Goal: Task Accomplishment & Management: Use online tool/utility

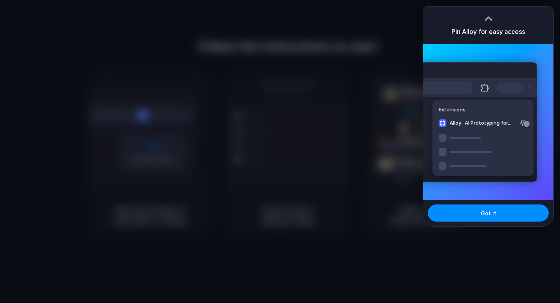
click at [273, 157] on div at bounding box center [280, 151] width 560 height 303
click at [278, 156] on div at bounding box center [280, 151] width 560 height 303
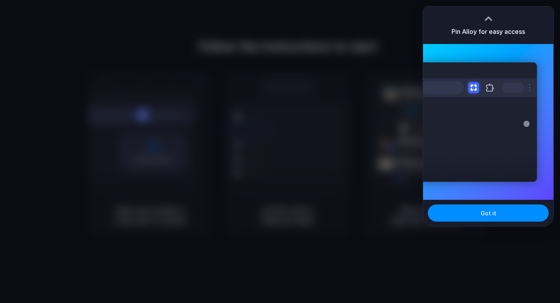
click at [280, 151] on div at bounding box center [280, 151] width 0 height 0
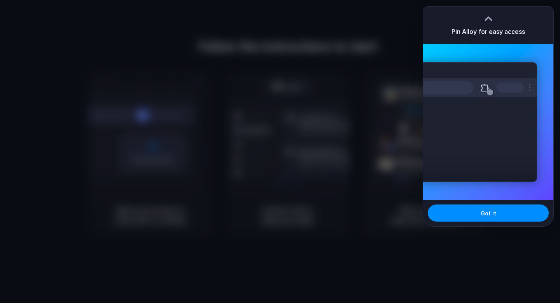
click at [280, 151] on div at bounding box center [280, 151] width 0 height 0
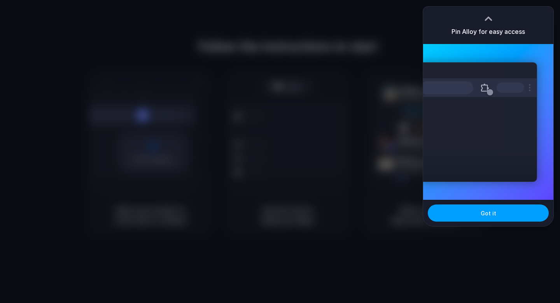
click at [491, 216] on span "Got it" at bounding box center [489, 213] width 16 height 8
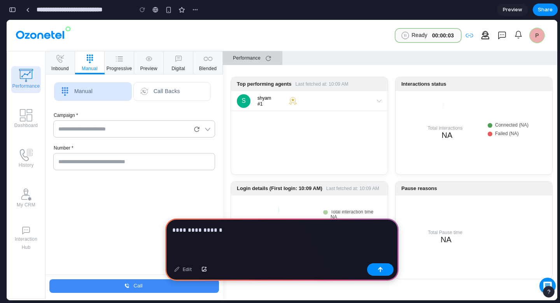
click at [31, 244] on button "Interaction Hub" at bounding box center [26, 238] width 30 height 27
click at [29, 236] on button "Interaction Hub" at bounding box center [26, 238] width 30 height 27
click at [26, 124] on button "Dashboard" at bounding box center [26, 119] width 30 height 27
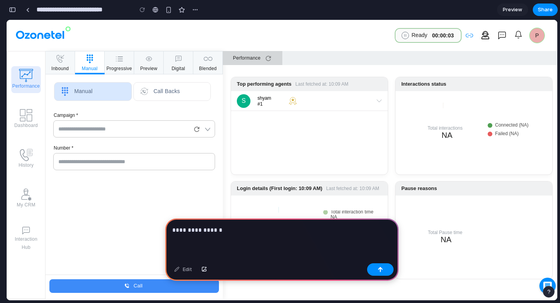
click at [31, 181] on div "Performance Dashboard History My CRM Interaction Hub" at bounding box center [26, 175] width 39 height 248
click at [26, 234] on icon "button" at bounding box center [25, 230] width 9 height 9
click at [244, 231] on p "**********" at bounding box center [281, 229] width 219 height 9
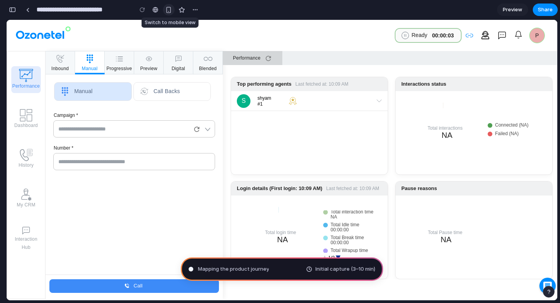
click at [171, 13] on div "button" at bounding box center [168, 10] width 7 height 7
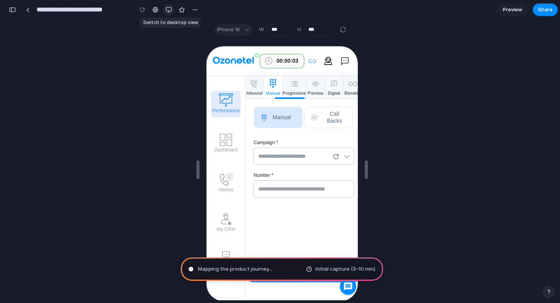
click at [171, 13] on button "button" at bounding box center [169, 10] width 12 height 12
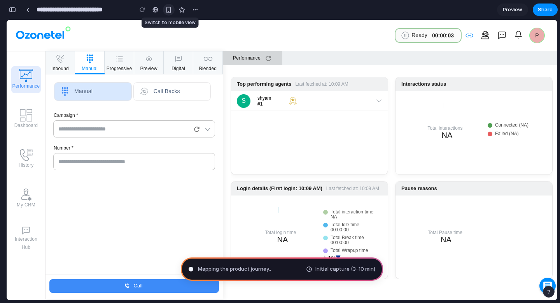
click at [171, 13] on div "button" at bounding box center [168, 10] width 7 height 7
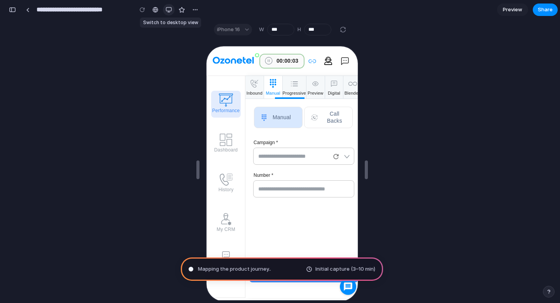
click at [169, 8] on div "button" at bounding box center [169, 10] width 6 height 6
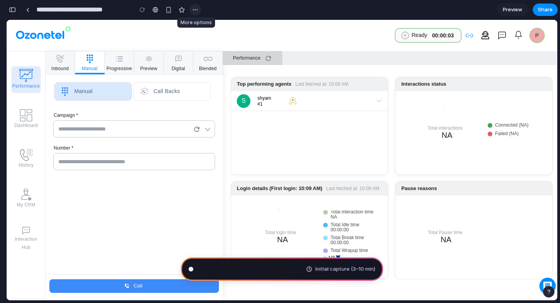
click at [196, 9] on div "button" at bounding box center [195, 10] width 6 height 6
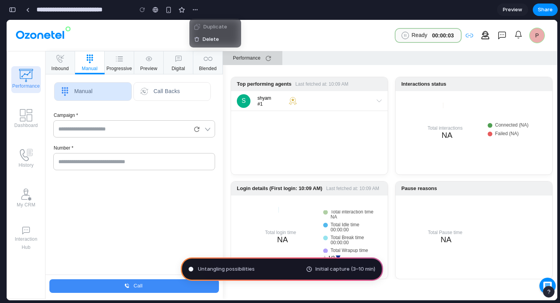
click at [195, 11] on div "Duplicate Delete" at bounding box center [280, 151] width 560 height 303
click at [356, 107] on div "S shyam #1" at bounding box center [309, 100] width 157 height 19
type input "**********"
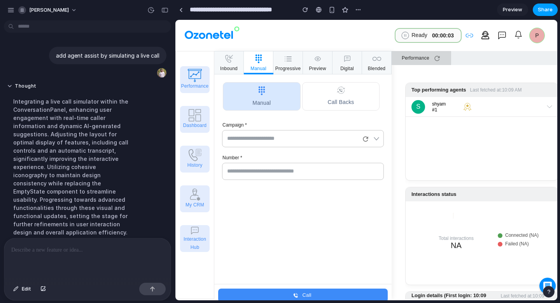
scroll to position [94, 0]
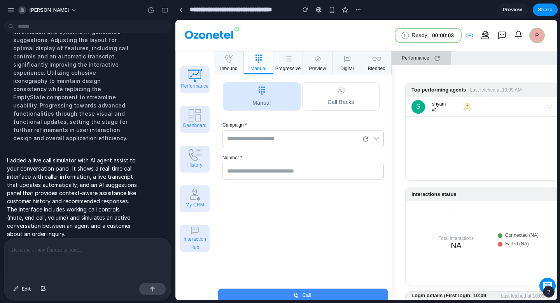
click at [62, 201] on p "I added a live call simulator with AI agent assist to your conversation panel. …" at bounding box center [72, 197] width 130 height 82
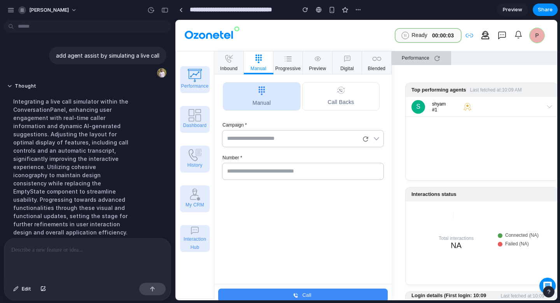
click at [61, 165] on div "Integrating a live call simulator within the ConversationPanel, enhancing user …" at bounding box center [72, 167] width 130 height 148
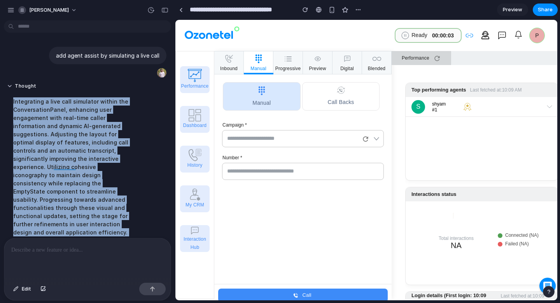
click at [61, 165] on div "Integrating a live call simulator within the ConversationPanel, enhancing user …" at bounding box center [72, 167] width 130 height 148
click at [79, 164] on div "Integrating a live call simulator within the ConversationPanel, enhancing user …" at bounding box center [72, 167] width 130 height 148
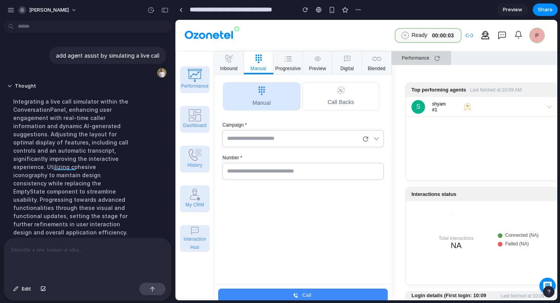
scroll to position [94, 0]
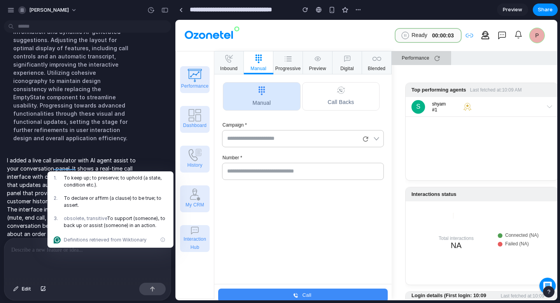
click at [55, 164] on p "I added a live call simulator with AI agent assist to your conversation panel. …" at bounding box center [72, 197] width 130 height 82
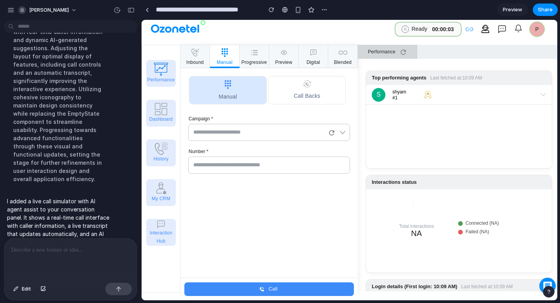
drag, startPoint x: 175, startPoint y: 130, endPoint x: 94, endPoint y: 122, distance: 80.9
click at [238, 135] on input "text" at bounding box center [261, 132] width 140 height 14
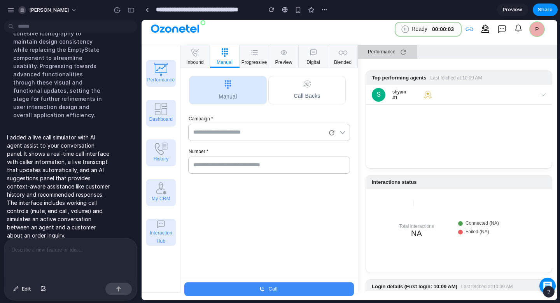
scroll to position [159, 0]
click at [170, 117] on div "Performance Dashboard History My CRM Interaction Hub" at bounding box center [161, 169] width 39 height 248
click at [159, 148] on div "Performance Dashboard History My CRM Interaction Hub" at bounding box center [161, 169] width 39 height 248
click at [160, 205] on div "Performance Dashboard History My CRM Interaction Hub" at bounding box center [161, 169] width 39 height 248
click at [156, 256] on div "Performance Dashboard History My CRM Interaction Hub" at bounding box center [161, 169] width 39 height 248
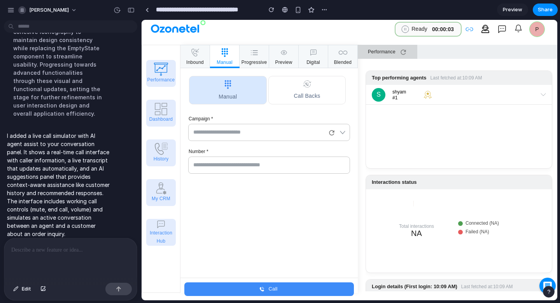
click at [169, 71] on div "Performance Dashboard History My CRM Interaction Hub" at bounding box center [161, 169] width 39 height 248
click at [318, 89] on button "Call backs" at bounding box center [307, 90] width 78 height 28
click at [297, 92] on button "Call backs" at bounding box center [307, 90] width 78 height 28
click at [232, 88] on icon "button" at bounding box center [228, 84] width 9 height 9
drag, startPoint x: 256, startPoint y: 136, endPoint x: 292, endPoint y: 133, distance: 36.0
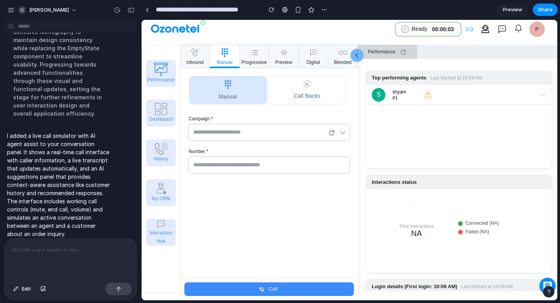
click at [256, 136] on input "text" at bounding box center [261, 132] width 140 height 14
click at [339, 134] on icon "button" at bounding box center [343, 132] width 8 height 8
click at [330, 131] on icon at bounding box center [332, 133] width 8 height 8
click at [287, 135] on input "text" at bounding box center [261, 132] width 140 height 14
click at [269, 163] on input "text" at bounding box center [270, 165] width 159 height 14
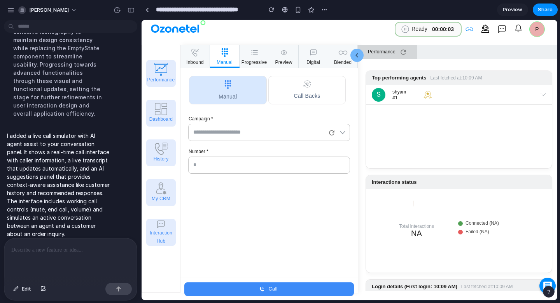
type input "*"
click at [271, 289] on button "Call" at bounding box center [269, 289] width 170 height 14
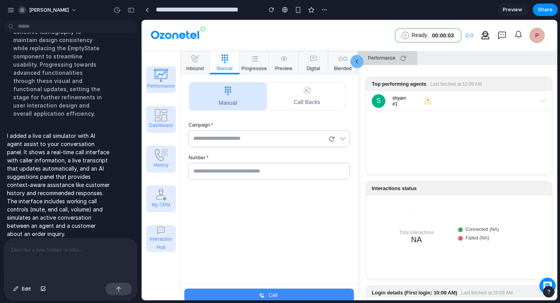
scroll to position [0, 0]
click at [252, 166] on input "text" at bounding box center [270, 171] width 159 height 14
type input "**********"
click at [278, 291] on button "Call" at bounding box center [269, 295] width 170 height 14
click at [244, 137] on input "text" at bounding box center [261, 138] width 140 height 14
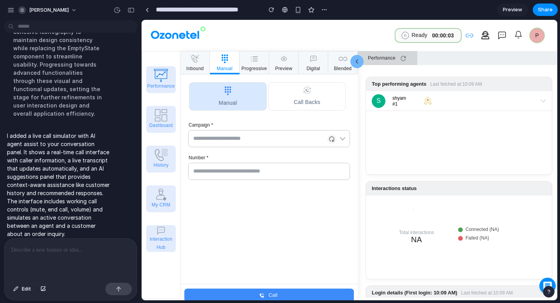
click at [335, 140] on div at bounding box center [331, 138] width 9 height 9
click at [260, 141] on input "text" at bounding box center [261, 138] width 140 height 14
type input "***"
click at [281, 165] on input "text" at bounding box center [270, 171] width 159 height 14
click at [261, 292] on icon "submit" at bounding box center [262, 295] width 6 height 6
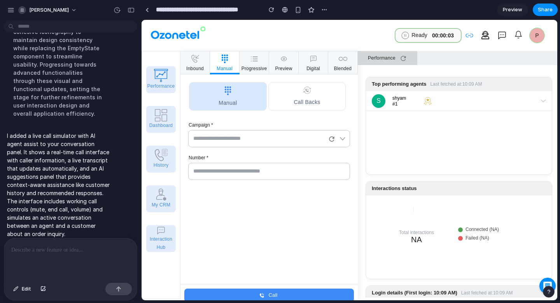
click at [41, 177] on p "I added a live call simulator with AI agent assist to your conversation panel. …" at bounding box center [58, 184] width 103 height 106
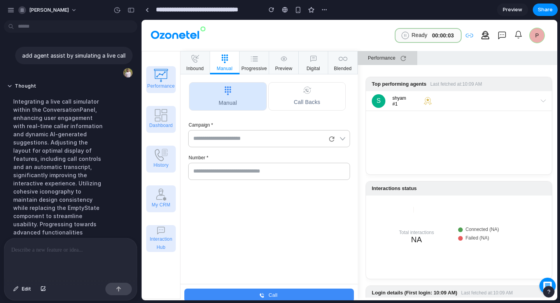
click at [46, 134] on div "Integrating a live call simulator within the ConversationPanel, enhancing user …" at bounding box center [58, 187] width 103 height 189
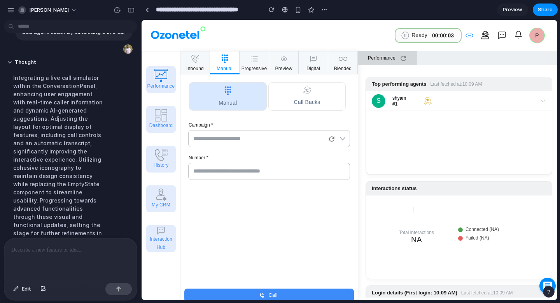
scroll to position [159, 0]
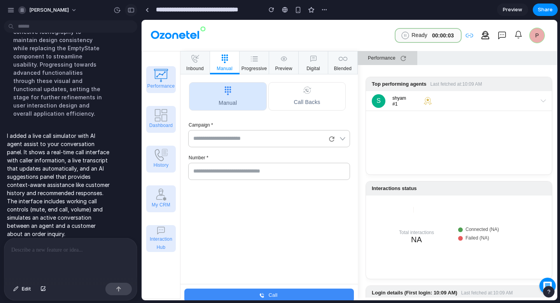
click at [134, 9] on div "button" at bounding box center [131, 9] width 7 height 5
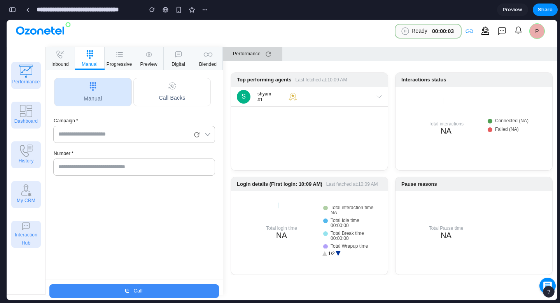
scroll to position [6, 0]
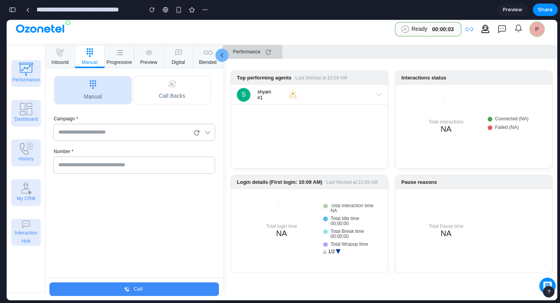
drag, startPoint x: 204, startPoint y: 119, endPoint x: 75, endPoint y: 149, distance: 132.7
click at [204, 119] on p "Campaign *" at bounding box center [134, 118] width 161 height 5
click at [22, 225] on div "Performance Dashboard History My CRM Interaction Hub" at bounding box center [26, 169] width 39 height 248
click at [21, 225] on div "Performance Dashboard History My CRM Interaction Hub" at bounding box center [26, 169] width 39 height 248
drag, startPoint x: 27, startPoint y: 227, endPoint x: 26, endPoint y: 193, distance: 34.3
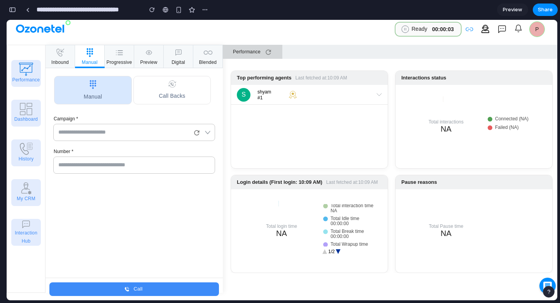
click at [27, 227] on div "Performance Dashboard History My CRM Interaction Hub" at bounding box center [26, 169] width 39 height 248
click at [25, 190] on div "Performance Dashboard History My CRM Interaction Hub" at bounding box center [26, 169] width 39 height 248
click at [23, 152] on div "Performance Dashboard History My CRM Interaction Hub" at bounding box center [26, 169] width 39 height 248
click at [187, 80] on button "Call backs" at bounding box center [172, 90] width 78 height 28
click at [91, 90] on button "Manual" at bounding box center [93, 90] width 78 height 28
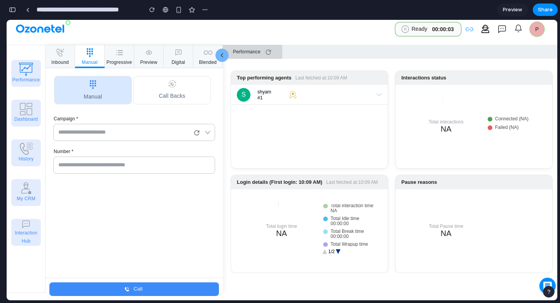
click at [91, 90] on button "Manual" at bounding box center [93, 90] width 78 height 28
click at [37, 82] on div "Performance Dashboard History My CRM Interaction Hub" at bounding box center [26, 169] width 39 height 248
click at [196, 129] on icon at bounding box center [197, 133] width 8 height 8
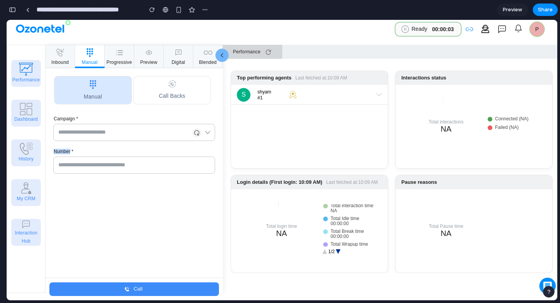
click at [196, 128] on div at bounding box center [196, 132] width 9 height 9
drag, startPoint x: 196, startPoint y: 128, endPoint x: 456, endPoint y: 90, distance: 262.1
click at [206, 128] on fieldset "​" at bounding box center [134, 132] width 162 height 17
click at [512, 16] on div "Preview Share" at bounding box center [527, 10] width 61 height 12
click at [510, 11] on span "Preview" at bounding box center [512, 10] width 19 height 8
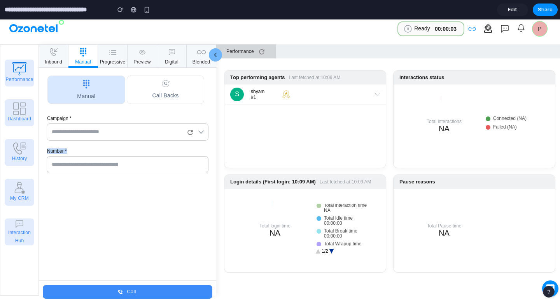
click at [135, 123] on div "Campaign * ​" at bounding box center [128, 128] width 162 height 25
click at [136, 132] on input "text" at bounding box center [119, 132] width 140 height 14
click at [121, 163] on input "text" at bounding box center [128, 165] width 159 height 14
click at [189, 130] on icon at bounding box center [190, 132] width 5 height 5
click at [202, 132] on icon "button" at bounding box center [201, 132] width 5 height 3
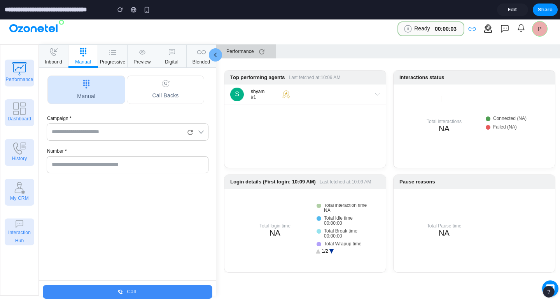
click at [138, 129] on input "text" at bounding box center [119, 132] width 140 height 14
click at [120, 170] on input "text" at bounding box center [128, 165] width 159 height 14
type input "**"
click at [127, 290] on button "Call" at bounding box center [128, 292] width 170 height 14
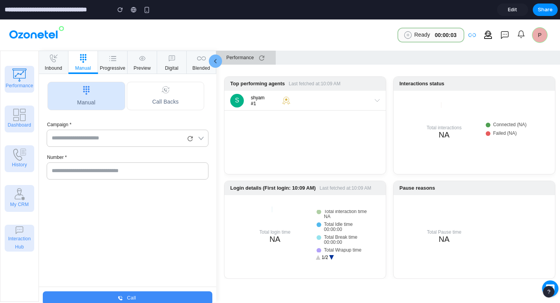
click at [120, 137] on input "text" at bounding box center [119, 138] width 140 height 14
type input "***"
click at [119, 167] on input "text" at bounding box center [128, 171] width 159 height 14
type input "****"
click at [136, 294] on button "Call" at bounding box center [128, 298] width 170 height 14
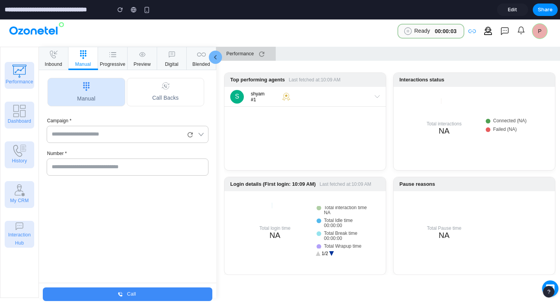
scroll to position [6, 0]
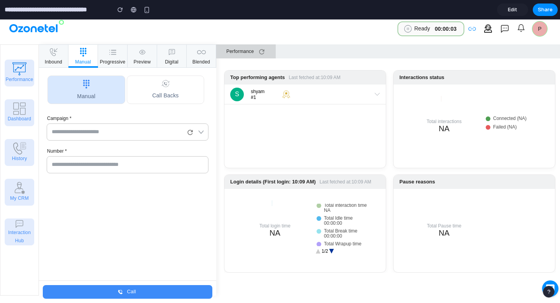
click at [28, 12] on input "**********" at bounding box center [55, 10] width 105 height 14
click at [93, 10] on input "**********" at bounding box center [55, 10] width 105 height 14
click at [59, 48] on button "inbound" at bounding box center [54, 55] width 30 height 23
click at [89, 57] on button "manual" at bounding box center [83, 55] width 30 height 23
click at [140, 56] on icon "button" at bounding box center [142, 51] width 6 height 9
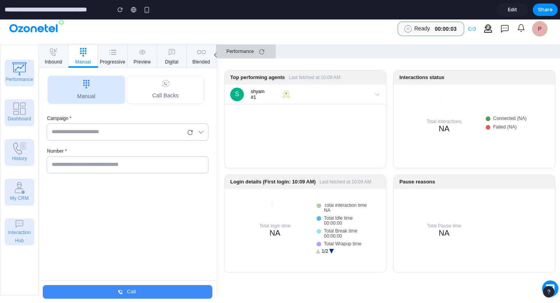
click at [213, 54] on icon "button" at bounding box center [215, 54] width 9 height 9
click at [214, 54] on icon "button" at bounding box center [215, 54] width 9 height 9
click at [485, 27] on icon "button" at bounding box center [488, 27] width 7 height 5
click at [499, 28] on icon "button" at bounding box center [504, 28] width 11 height 11
drag, startPoint x: 512, startPoint y: 30, endPoint x: 527, endPoint y: 31, distance: 15.3
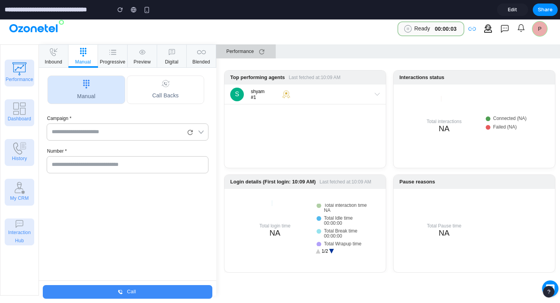
click at [514, 29] on button "0" at bounding box center [522, 28] width 16 height 17
click at [547, 32] on button "P" at bounding box center [540, 29] width 22 height 22
click at [524, 22] on button "0" at bounding box center [522, 28] width 16 height 17
click at [555, 284] on button "0" at bounding box center [551, 288] width 18 height 18
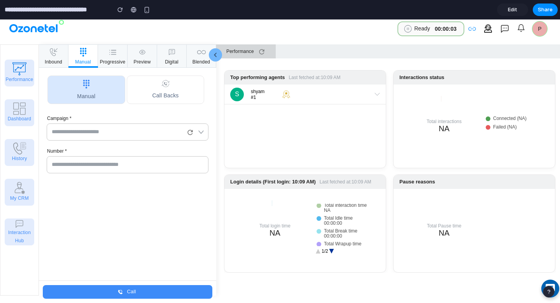
click at [555, 284] on button "0" at bounding box center [551, 288] width 18 height 18
click at [549, 291] on div "button" at bounding box center [548, 291] width 5 height 5
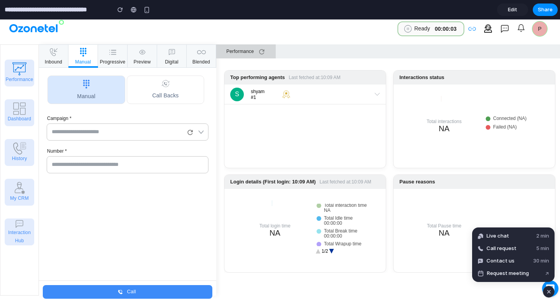
click at [549, 291] on div "button" at bounding box center [549, 291] width 7 height 9
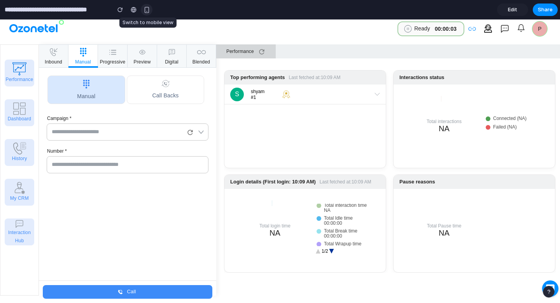
click at [151, 12] on button "button" at bounding box center [147, 10] width 12 height 12
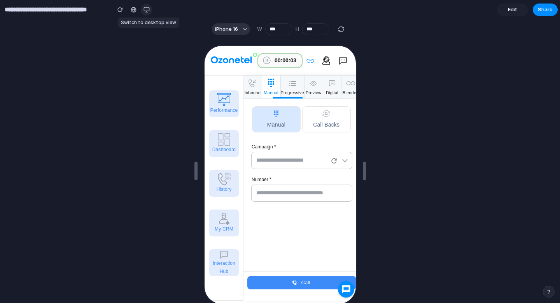
scroll to position [0, 0]
click at [151, 12] on button "button" at bounding box center [147, 10] width 12 height 12
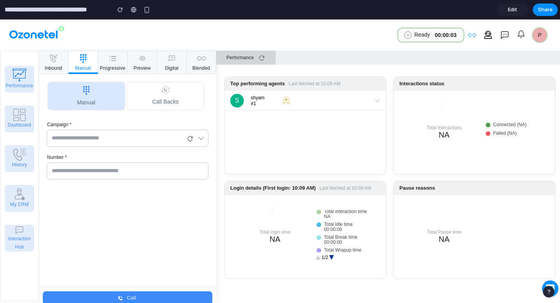
click at [22, 7] on input "**********" at bounding box center [55, 10] width 105 height 14
click at [512, 8] on span "Edit" at bounding box center [512, 10] width 9 height 8
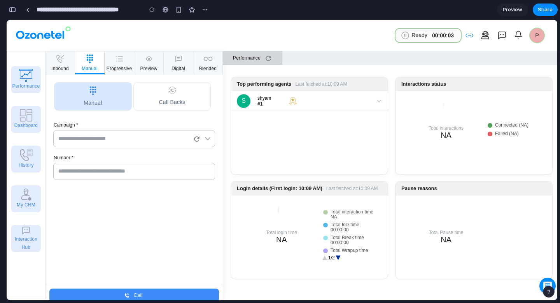
scroll to position [459, 0]
click at [138, 302] on div "**********" at bounding box center [283, 151] width 554 height 303
click at [138, 297] on button "Call" at bounding box center [134, 295] width 170 height 14
click at [69, 63] on button "inbound" at bounding box center [61, 62] width 30 height 23
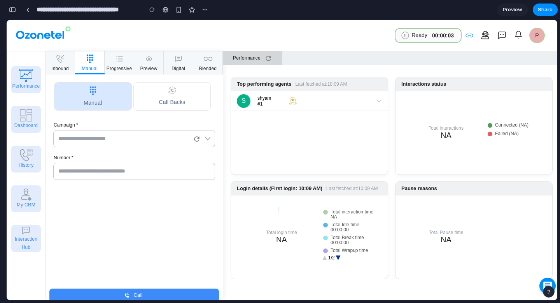
click at [13, 12] on button "button" at bounding box center [12, 10] width 12 height 12
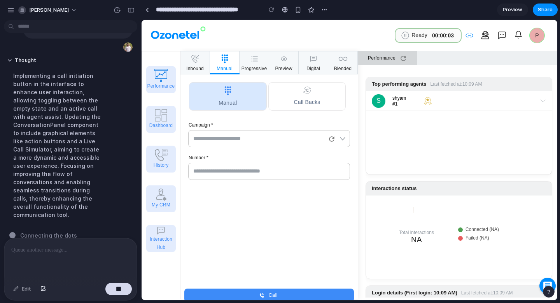
scroll to position [198, 0]
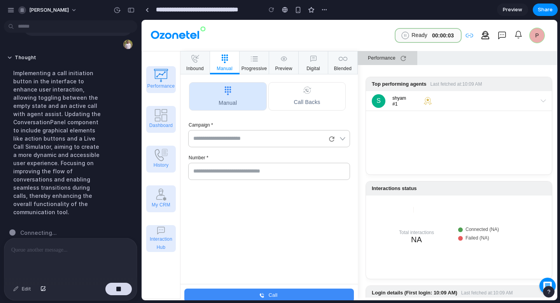
click at [55, 131] on div "Implementing a call initiation button in the interface to enhance user interact…" at bounding box center [58, 142] width 103 height 156
click at [55, 127] on div "Implementing a call initiation button in the interface to enhance user interact…" at bounding box center [58, 142] width 103 height 156
click at [309, 92] on icon "button" at bounding box center [307, 90] width 9 height 9
click at [334, 141] on icon at bounding box center [332, 139] width 8 height 8
click at [251, 138] on input "text" at bounding box center [261, 138] width 140 height 14
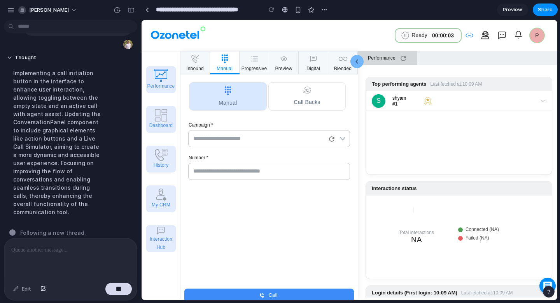
click at [251, 138] on input "text" at bounding box center [261, 138] width 140 height 14
click at [253, 169] on input "text" at bounding box center [270, 171] width 159 height 14
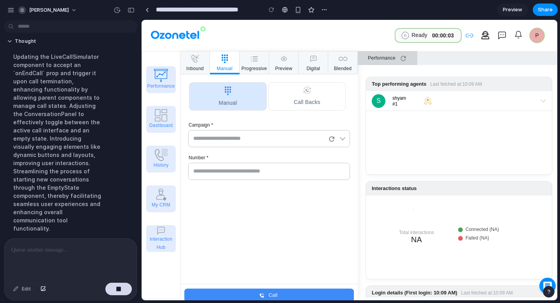
scroll to position [230, 0]
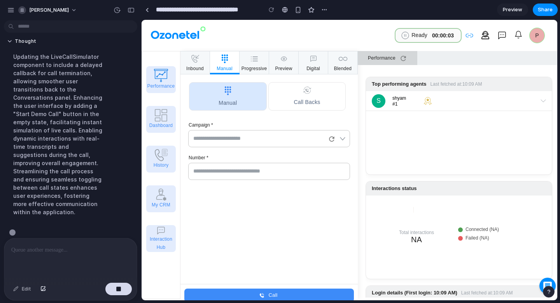
click at [60, 140] on div "Updating the LiveCallSimulator component to include a delayed callback for call…" at bounding box center [58, 134] width 103 height 173
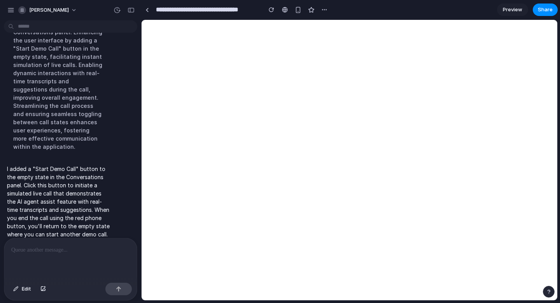
scroll to position [0, 0]
click at [58, 75] on div "Updating the LiveCallSimulator component to include a delayed callback for call…" at bounding box center [58, 68] width 103 height 173
click at [60, 193] on p "I added a "Start Demo Call" button to the empty state in the Conversations pane…" at bounding box center [58, 202] width 103 height 74
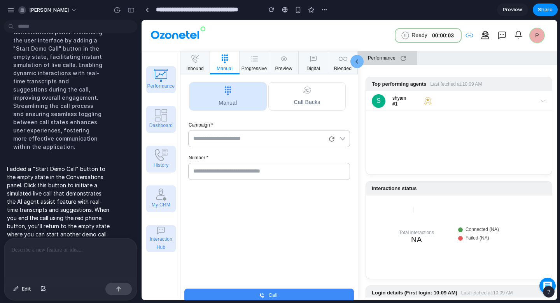
scroll to position [6, 0]
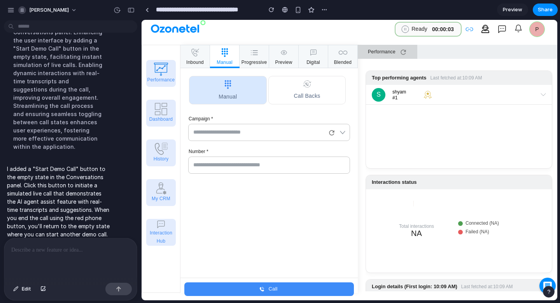
click at [51, 184] on p "I added a "Start Demo Call" button to the empty state in the Conversations pane…" at bounding box center [58, 202] width 103 height 74
click at [163, 117] on div "Performance Dashboard History My CRM Interaction Hub" at bounding box center [161, 169] width 39 height 248
click at [299, 92] on button "Call backs" at bounding box center [307, 90] width 78 height 28
click at [233, 90] on button "Manual" at bounding box center [228, 90] width 78 height 28
click at [134, 12] on div "button" at bounding box center [131, 9] width 7 height 5
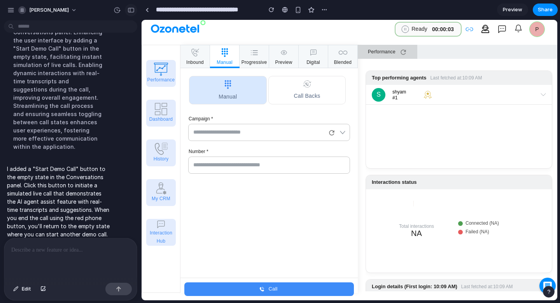
scroll to position [395, 0]
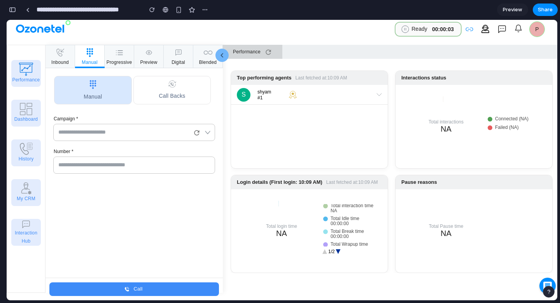
click at [133, 277] on div "Call" at bounding box center [134, 288] width 177 height 23
click at [131, 294] on button "Call" at bounding box center [134, 289] width 170 height 14
click at [131, 293] on button "Call" at bounding box center [134, 289] width 170 height 14
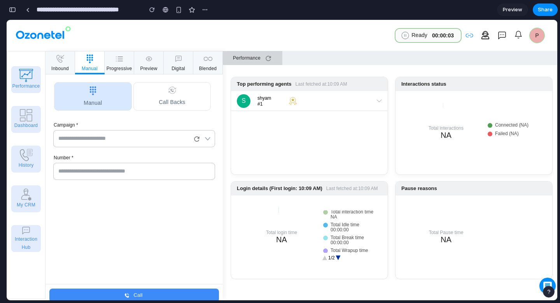
scroll to position [0, 0]
click at [515, 9] on span "Preview" at bounding box center [512, 10] width 19 height 8
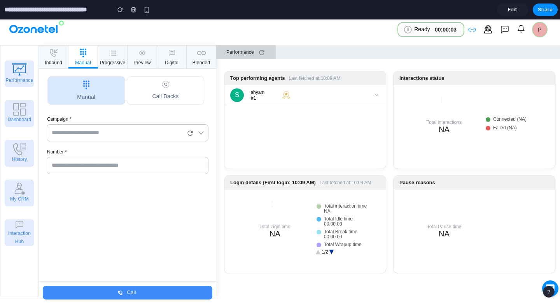
scroll to position [6, 0]
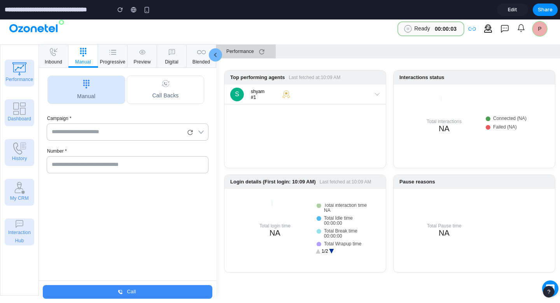
click at [130, 281] on div "Call" at bounding box center [127, 291] width 177 height 23
click at [165, 93] on button "Call backs" at bounding box center [166, 89] width 78 height 28
drag, startPoint x: 31, startPoint y: 100, endPoint x: 23, endPoint y: 108, distance: 11.8
click at [30, 100] on div "Performance Dashboard History My CRM Interaction Hub" at bounding box center [19, 169] width 39 height 251
click at [17, 115] on div "Performance Dashboard History My CRM Interaction Hub" at bounding box center [19, 169] width 39 height 251
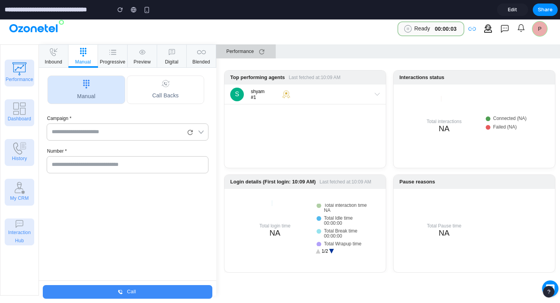
click at [29, 71] on div "Performance Dashboard History My CRM Interaction Hub" at bounding box center [19, 169] width 39 height 251
click at [36, 135] on div "Performance Dashboard History My CRM Interaction Hub" at bounding box center [19, 169] width 39 height 251
click at [23, 214] on div "Performance Dashboard History My CRM Interaction Hub" at bounding box center [19, 169] width 39 height 251
click at [348, 223] on div "Total Idle time 00:00:00" at bounding box center [338, 221] width 29 height 10
click at [231, 56] on div "Performance" at bounding box center [247, 51] width 43 height 15
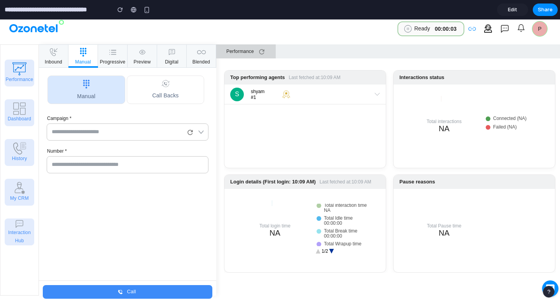
click at [266, 56] on span "button" at bounding box center [262, 52] width 16 height 14
click at [260, 50] on icon "button" at bounding box center [261, 52] width 9 height 8
click at [272, 53] on button "Performance" at bounding box center [246, 51] width 60 height 14
click at [21, 106] on div "Performance Dashboard History My CRM Interaction Hub" at bounding box center [19, 169] width 39 height 251
click at [51, 50] on icon "button" at bounding box center [53, 51] width 9 height 9
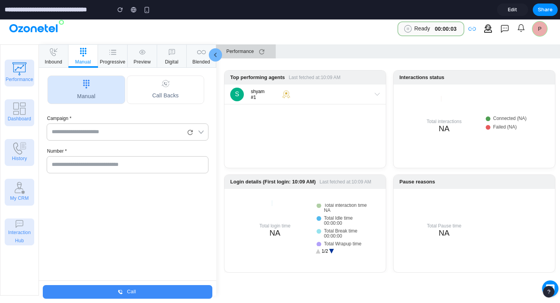
click at [98, 94] on button "Manual" at bounding box center [86, 89] width 78 height 28
click at [156, 86] on button "Call backs" at bounding box center [166, 89] width 78 height 28
click at [155, 86] on button "Call backs" at bounding box center [166, 89] width 78 height 28
drag, startPoint x: 210, startPoint y: 130, endPoint x: 203, endPoint y: 130, distance: 7.4
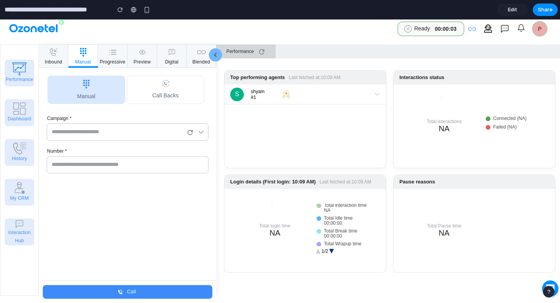
click at [210, 130] on div "​" at bounding box center [130, 131] width 166 height 17
click at [187, 131] on icon at bounding box center [190, 132] width 8 height 8
click at [201, 131] on icon "button" at bounding box center [201, 132] width 8 height 8
click at [201, 132] on icon "button" at bounding box center [201, 132] width 8 height 8
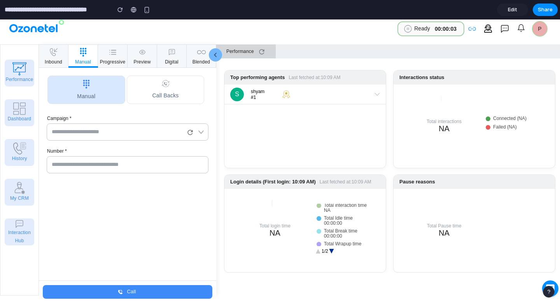
click at [140, 157] on div "​" at bounding box center [128, 164] width 162 height 17
click at [156, 291] on button "Call" at bounding box center [128, 292] width 170 height 14
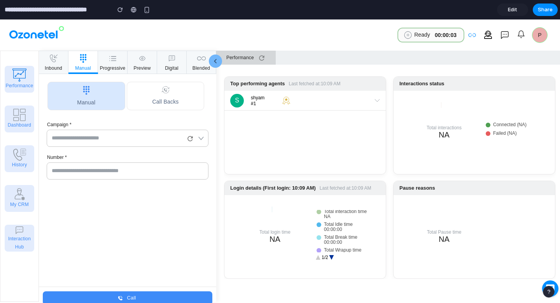
scroll to position [0, 0]
click at [121, 132] on input "text" at bounding box center [119, 138] width 140 height 14
type input "***"
click at [130, 179] on div "​" at bounding box center [128, 170] width 162 height 17
click at [126, 177] on div "​" at bounding box center [128, 170] width 162 height 17
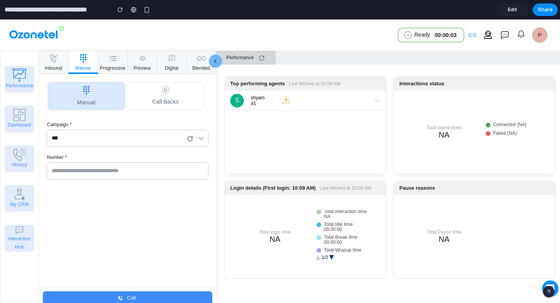
click at [126, 177] on div "​" at bounding box center [128, 170] width 162 height 17
click at [126, 178] on div "​" at bounding box center [128, 170] width 162 height 17
drag, startPoint x: 130, startPoint y: 161, endPoint x: 128, endPoint y: 166, distance: 5.4
click at [130, 160] on div "Number * ​" at bounding box center [128, 166] width 162 height 25
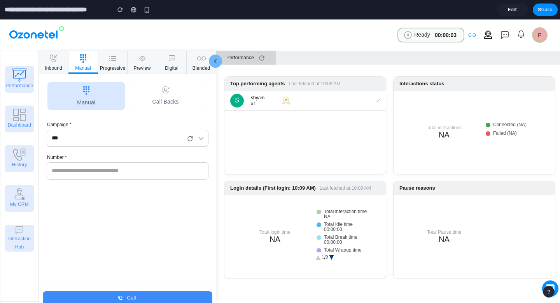
click at [124, 173] on input "text" at bounding box center [128, 171] width 159 height 14
click at [123, 174] on input "text" at bounding box center [128, 171] width 159 height 14
type input "***"
click at [136, 298] on button "Call" at bounding box center [128, 298] width 170 height 14
